Goal: Information Seeking & Learning: Learn about a topic

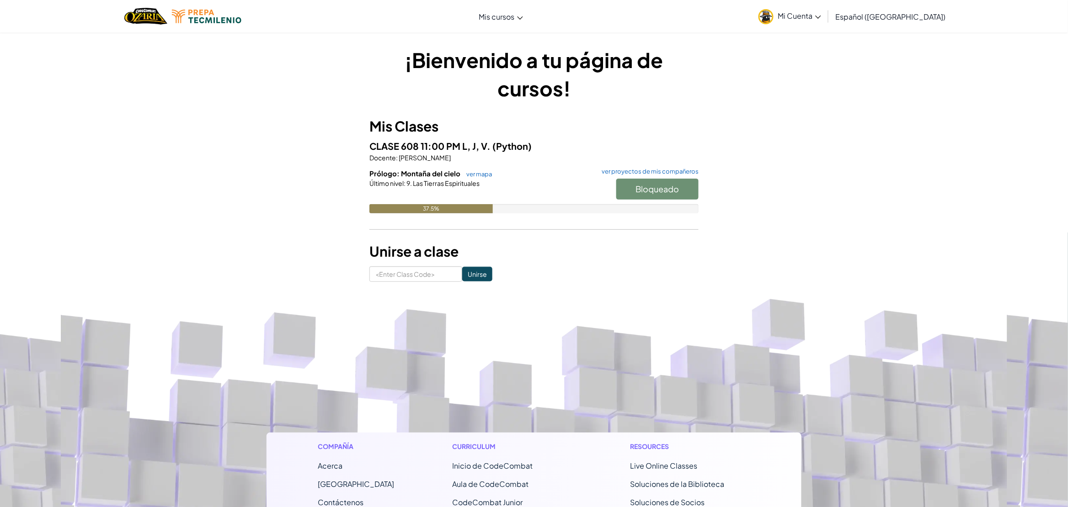
click at [404, 172] on span "Prólogo: Montaña del cielo" at bounding box center [415, 173] width 92 height 9
click at [646, 182] on div "Bloqueado" at bounding box center [652, 192] width 91 height 26
click at [471, 172] on link "ver mapa" at bounding box center [477, 173] width 30 height 7
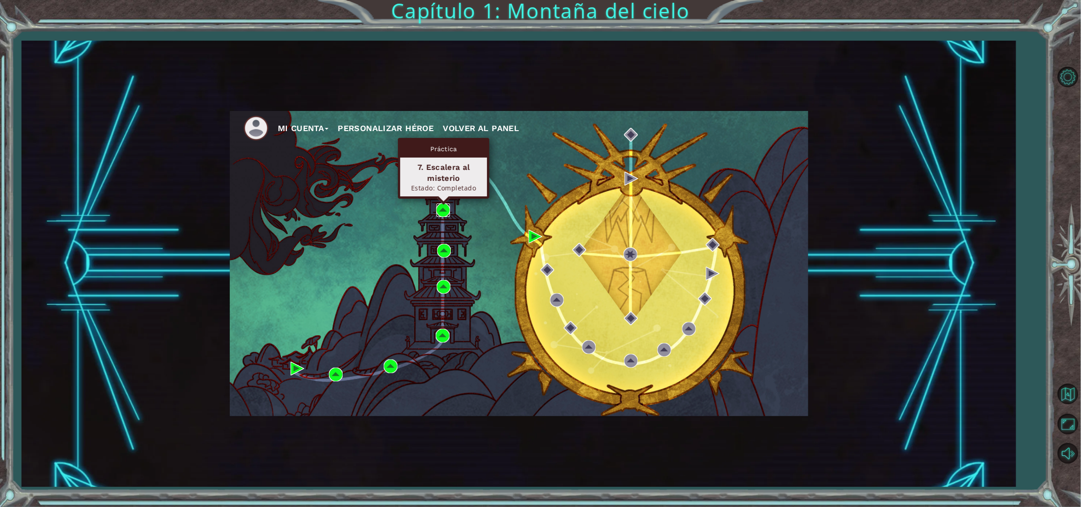
click at [441, 209] on img at bounding box center [443, 210] width 14 height 14
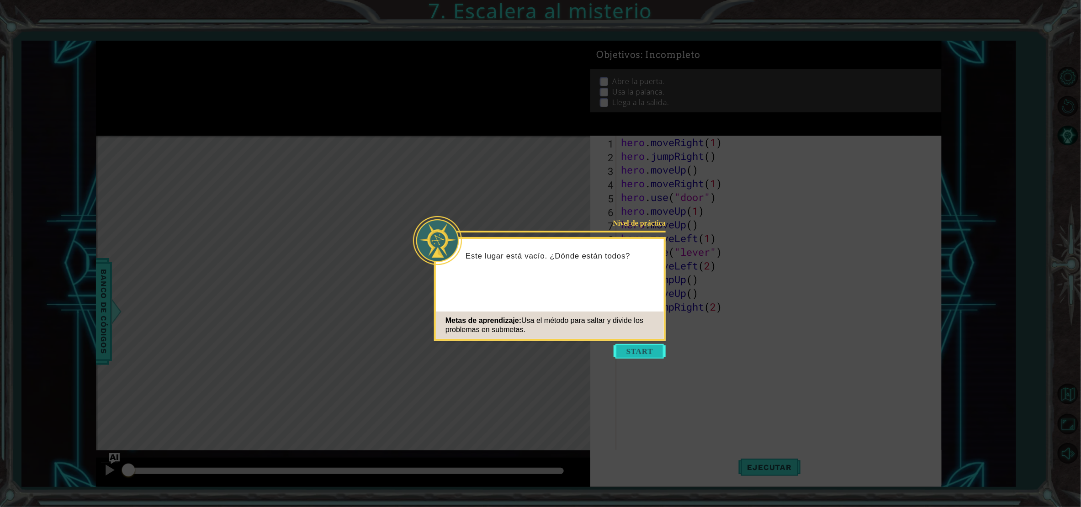
click at [651, 348] on button "Start" at bounding box center [640, 351] width 52 height 15
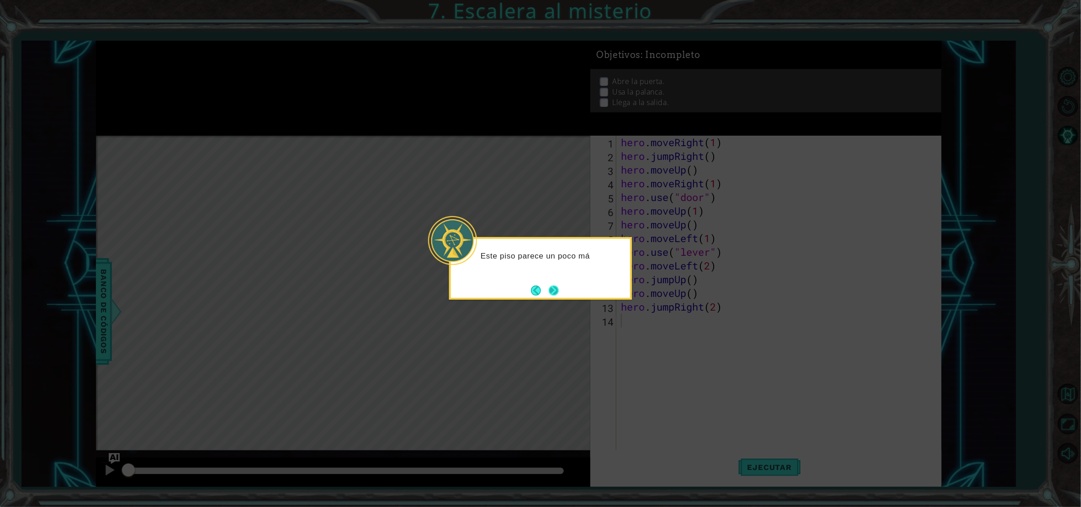
click at [553, 288] on button "Next" at bounding box center [554, 291] width 10 height 10
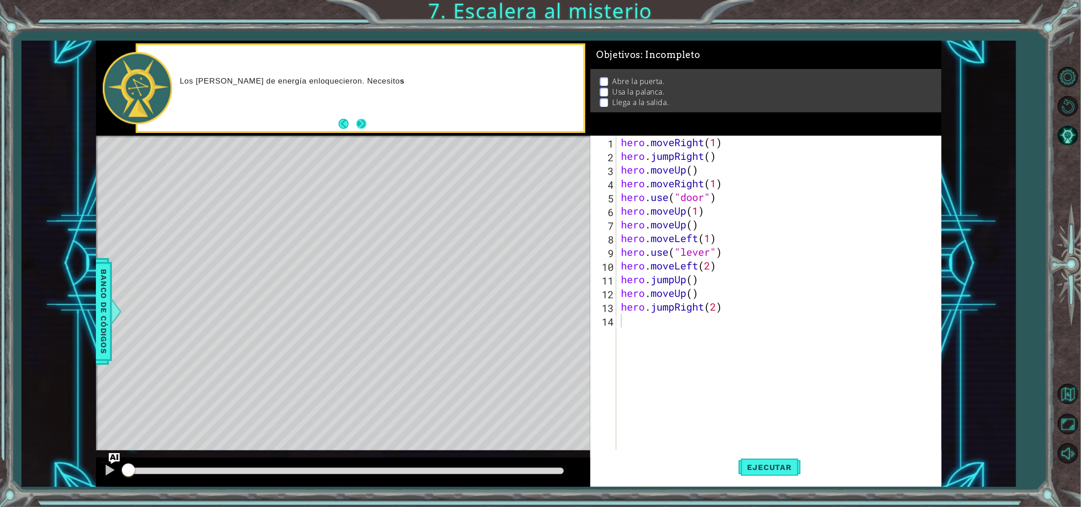
click at [361, 121] on button "Next" at bounding box center [361, 124] width 10 height 10
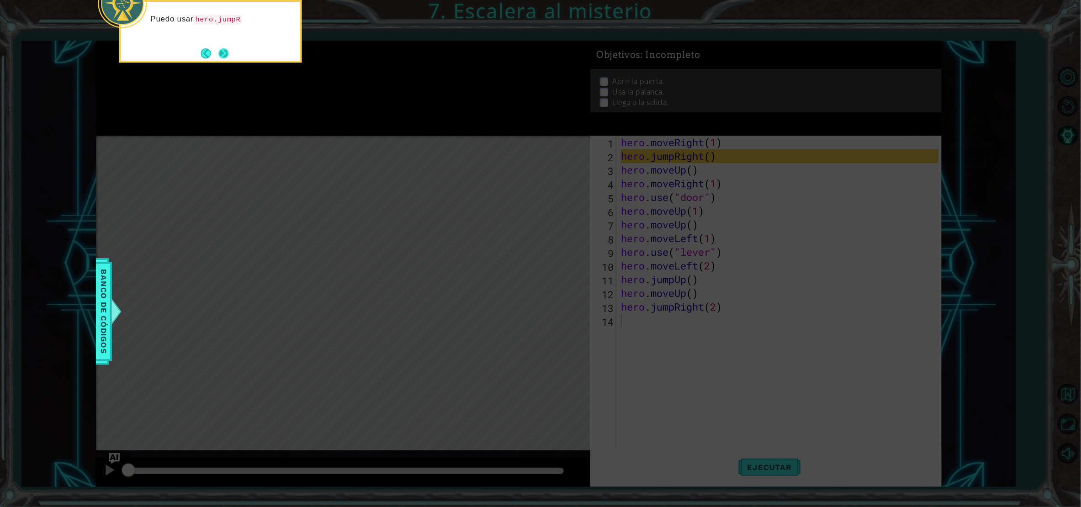
click at [224, 56] on button "Next" at bounding box center [223, 53] width 10 height 10
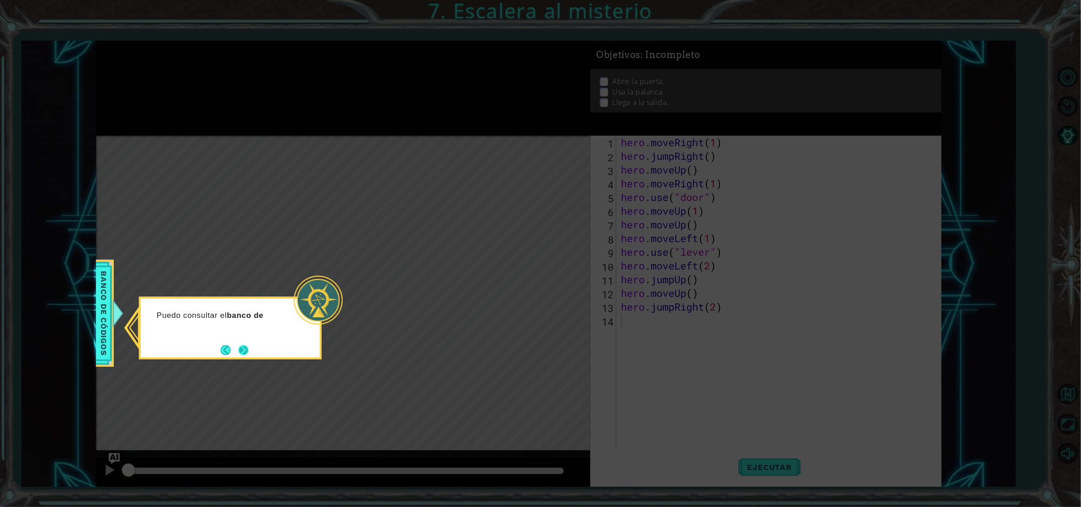
click at [240, 348] on button "Next" at bounding box center [244, 350] width 10 height 10
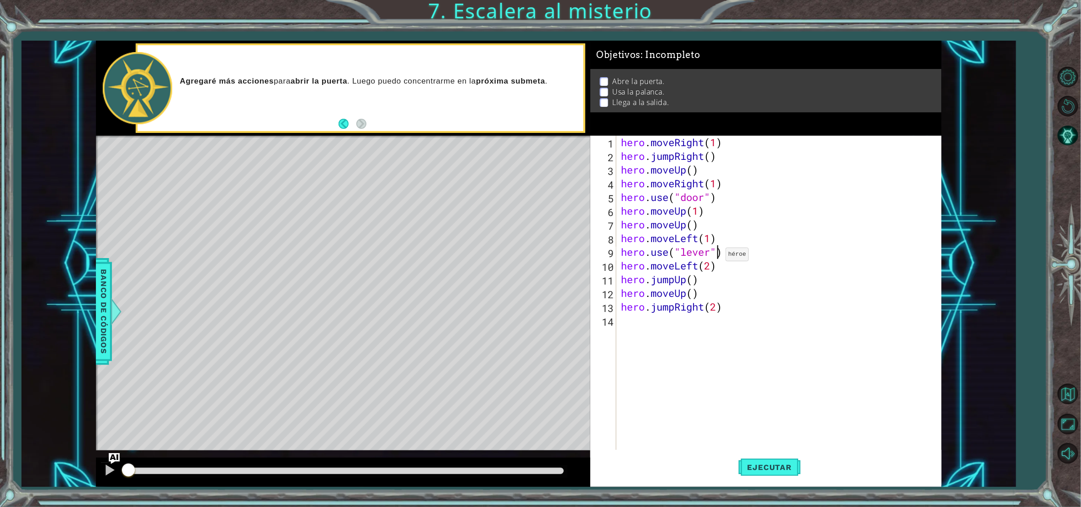
click at [718, 256] on div "hero . moveRight ( 1 ) hero . jumpRight ( ) hero . moveUp ( ) hero . moveRight …" at bounding box center [781, 307] width 324 height 343
type textarea "hero.use("lever")"
